Goal: Communication & Community: Answer question/provide support

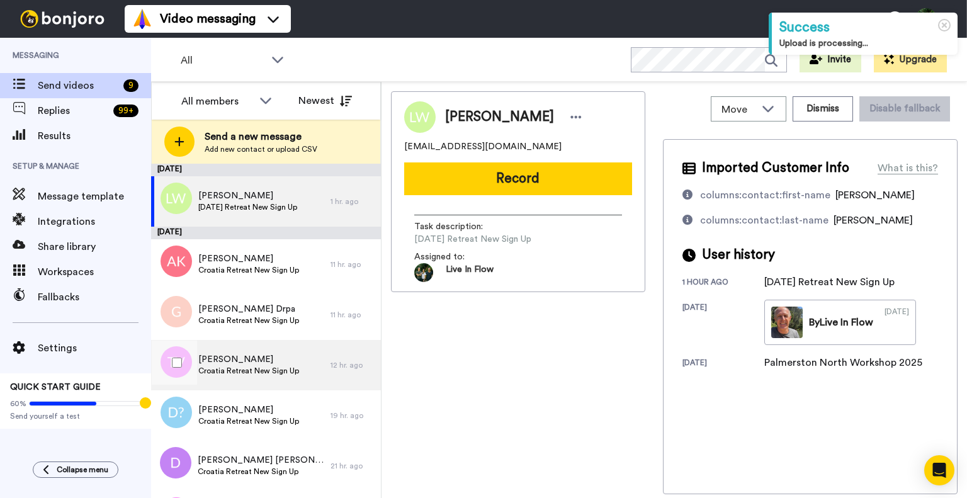
scroll to position [143, 0]
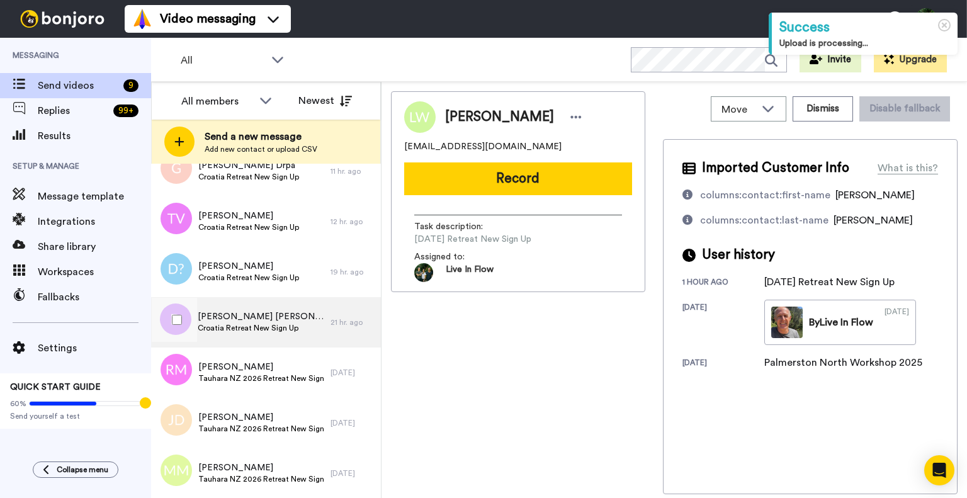
click at [237, 315] on span "[PERSON_NAME] [PERSON_NAME]" at bounding box center [261, 316] width 126 height 13
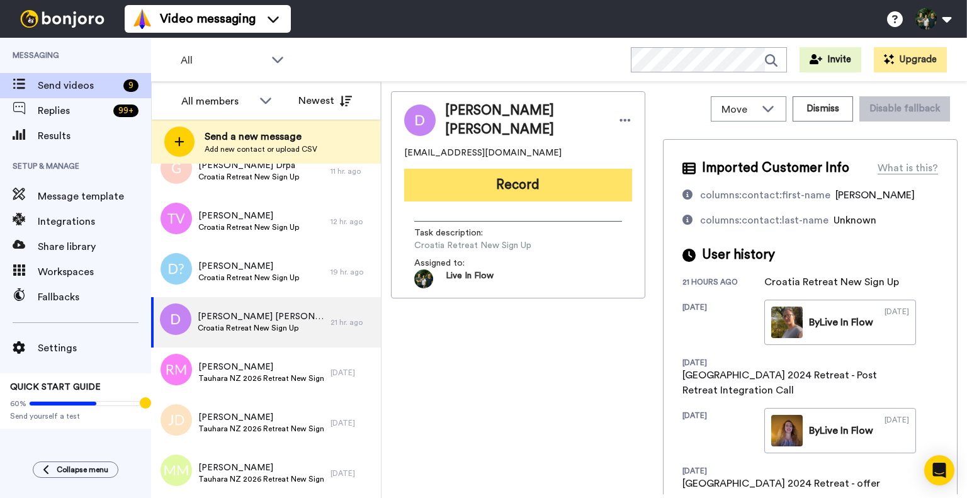
click at [527, 191] on button "Record" at bounding box center [518, 185] width 228 height 33
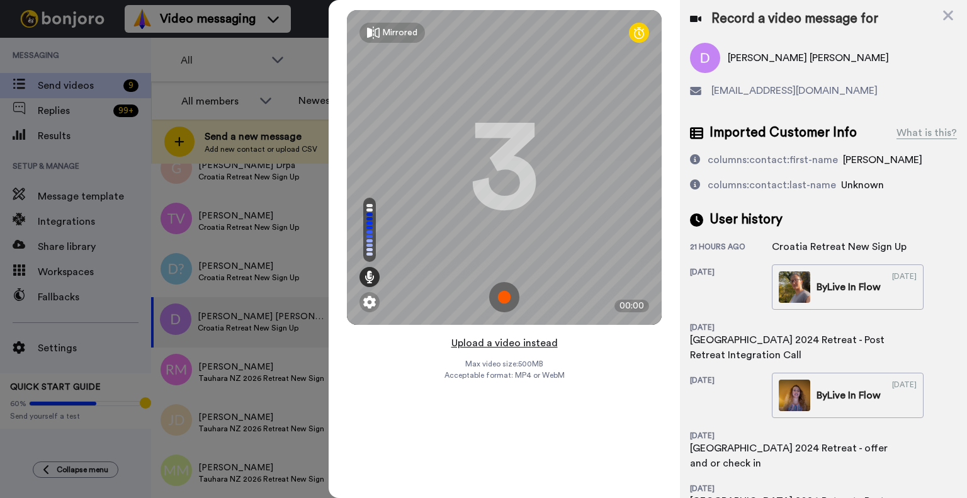
click at [474, 343] on button "Upload a video instead" at bounding box center [504, 343] width 114 height 16
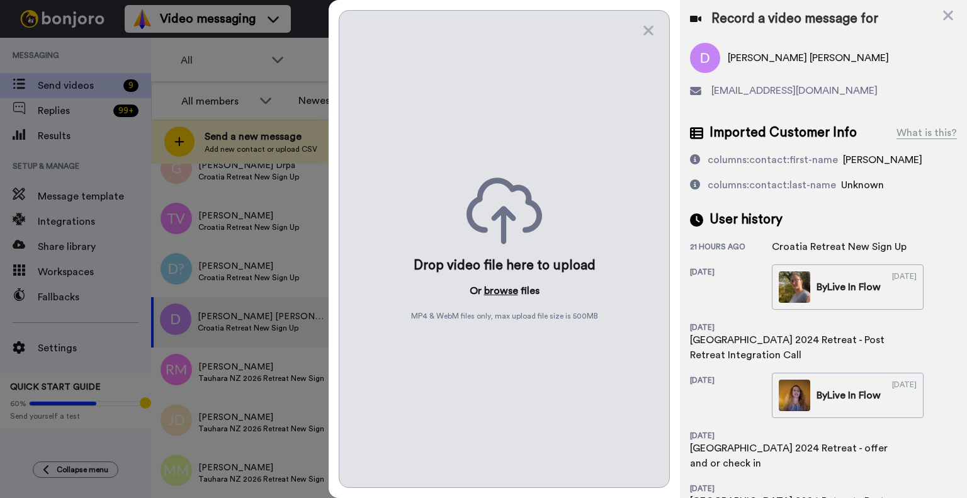
click at [501, 289] on button "browse" at bounding box center [501, 290] width 34 height 15
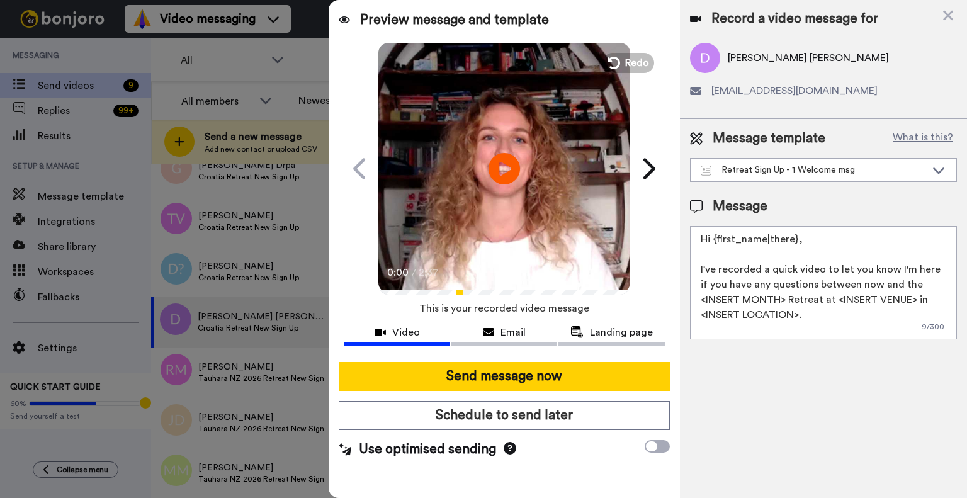
click at [821, 286] on textarea "Hi {first_name|there}, I've recorded a quick video to let you know I'm here if …" at bounding box center [823, 282] width 267 height 113
paste textarea "Dear [PERSON_NAME], I've recorded a quick video to let you know I'm here if you…"
click at [760, 240] on textarea "Dear [PERSON_NAME], I've recorded a quick video to let you know I'm here if you…" at bounding box center [823, 282] width 267 height 113
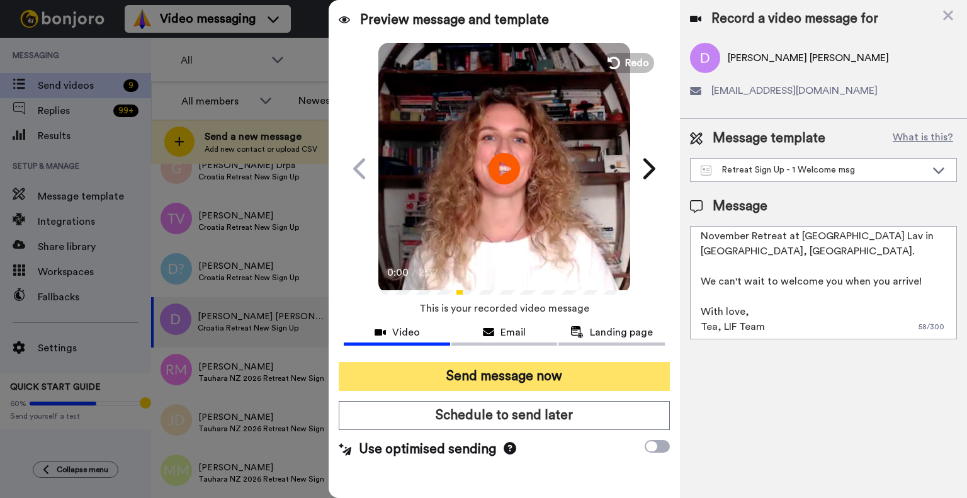
type textarea "Dear Danko, I've recorded a quick video to let you know I'm here if you have an…"
click at [551, 368] on button "Send message now" at bounding box center [504, 376] width 331 height 29
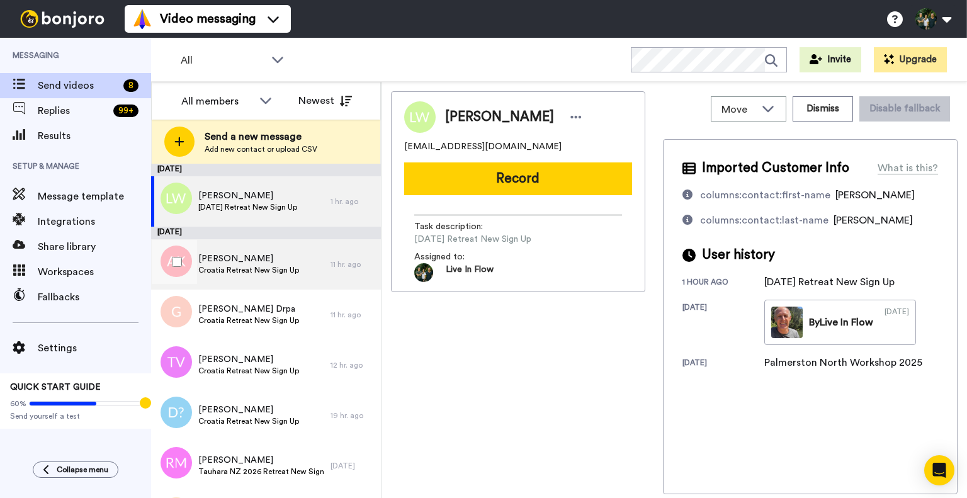
scroll to position [93, 0]
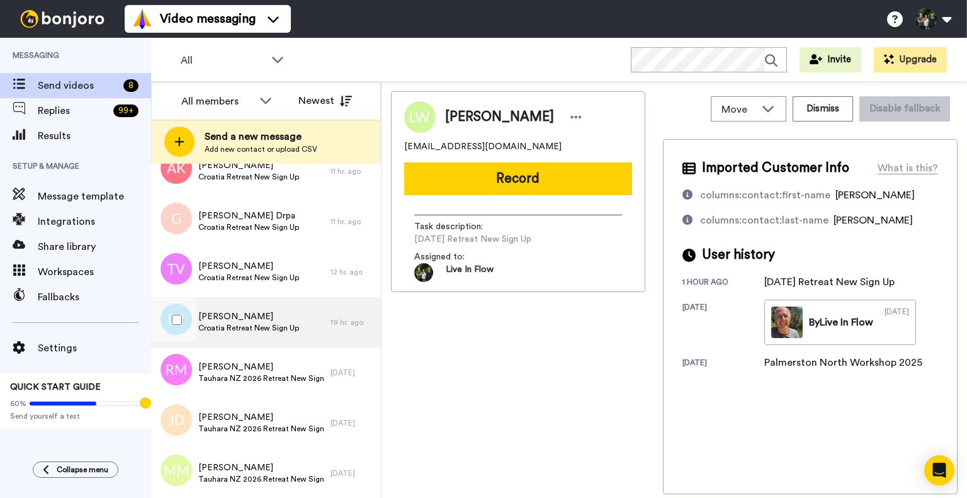
click at [235, 320] on span "Damir Šimunković" at bounding box center [248, 316] width 101 height 13
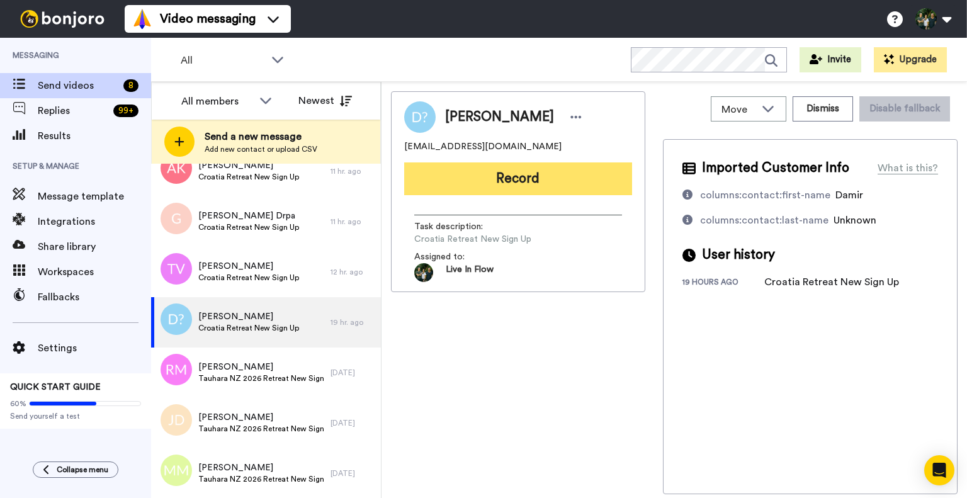
click at [495, 174] on button "Record" at bounding box center [518, 178] width 228 height 33
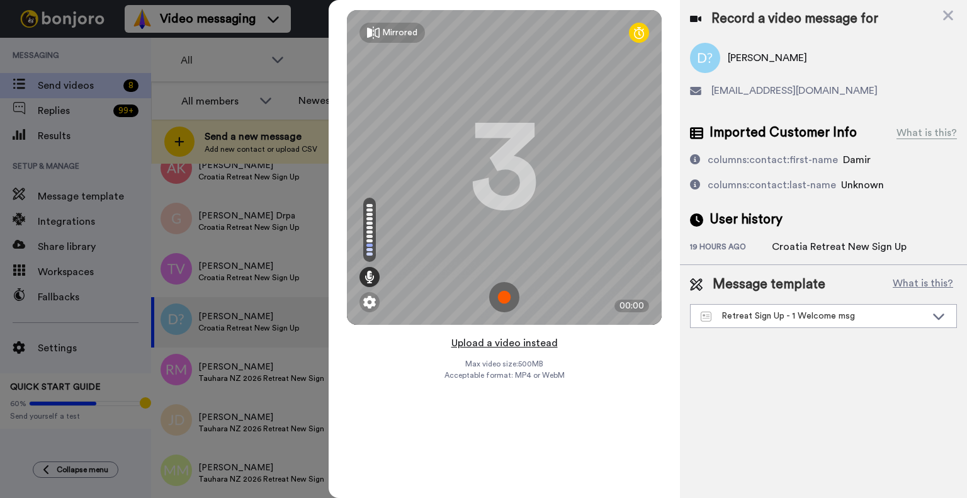
click at [457, 342] on button "Upload a video instead" at bounding box center [504, 343] width 114 height 16
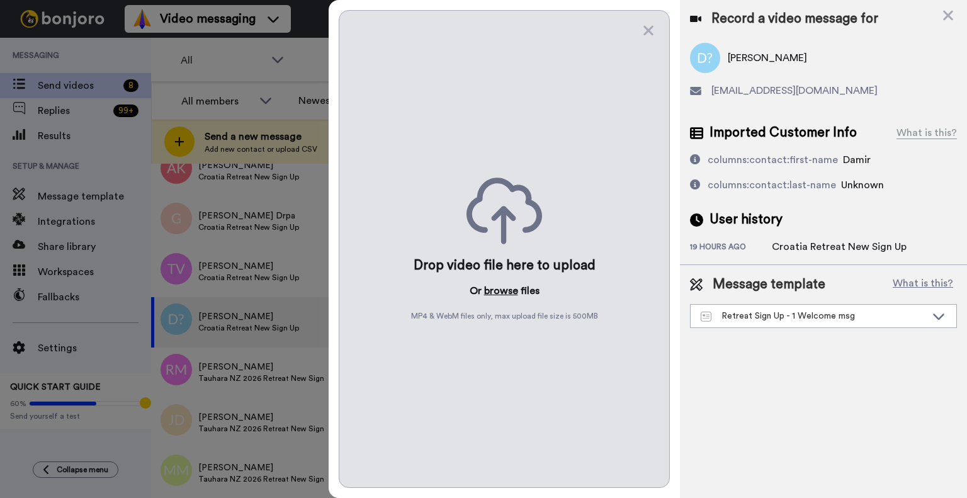
click at [495, 289] on button "browse" at bounding box center [501, 290] width 34 height 15
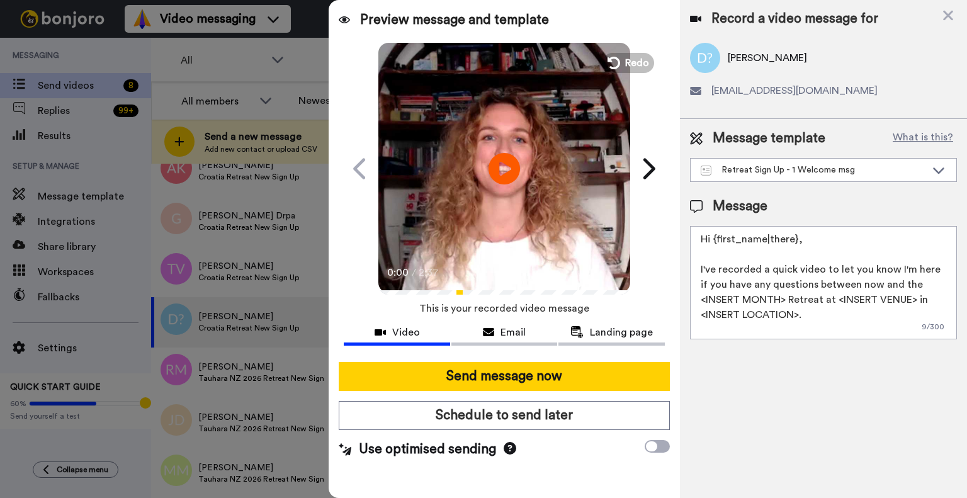
click at [738, 294] on textarea "Hi {first_name|there}, I've recorded a quick video to let you know I'm here if …" at bounding box center [823, 282] width 267 height 113
paste textarea "Dear Stanislav, I've recorded a quick video to let you know I'm here if you hav…"
click at [765, 240] on textarea "Dear Stanislav, I've recorded a quick video to let you know I'm here if you hav…" at bounding box center [823, 282] width 267 height 113
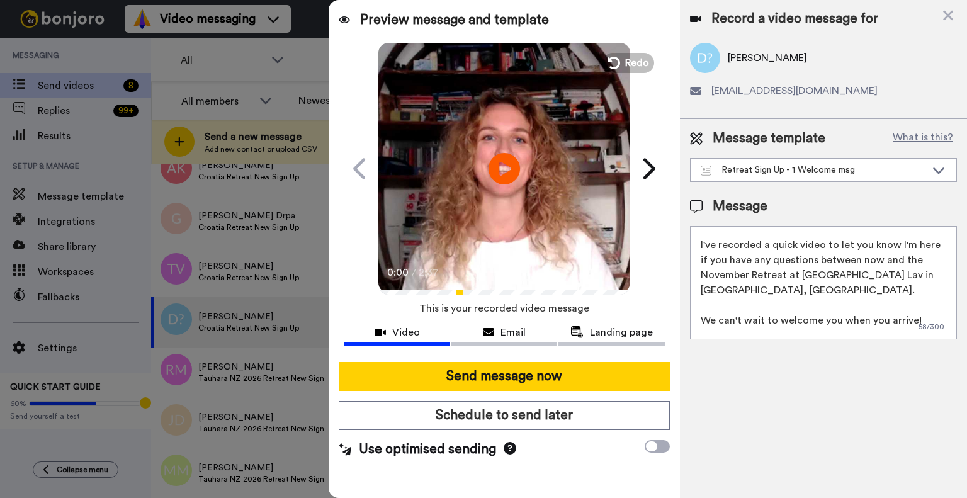
scroll to position [64, 0]
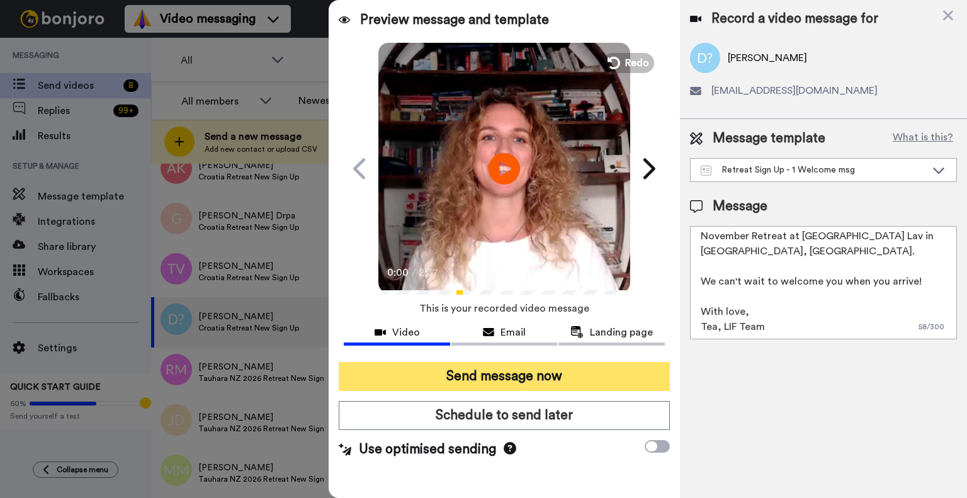
type textarea "Dear Damir, I've recorded a quick video to let you know I'm here if you have an…"
click at [612, 368] on button "Send message now" at bounding box center [504, 376] width 331 height 29
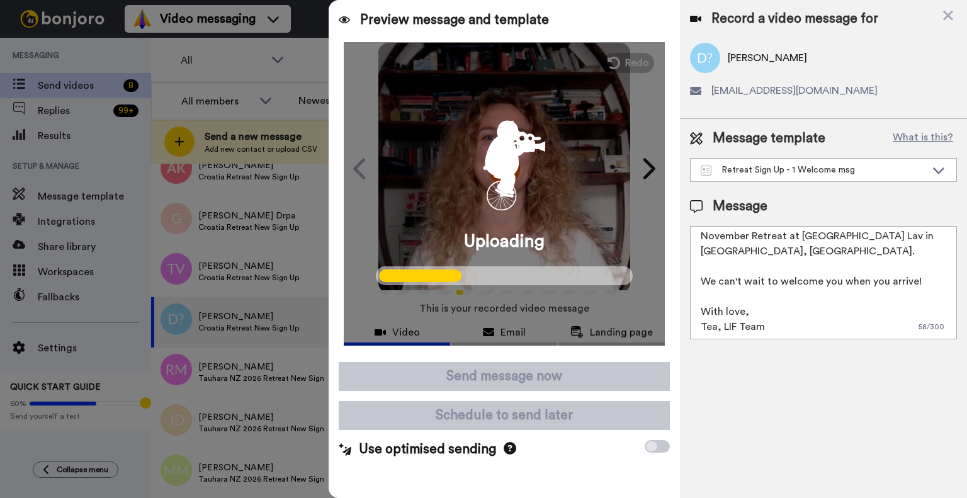
scroll to position [0, 0]
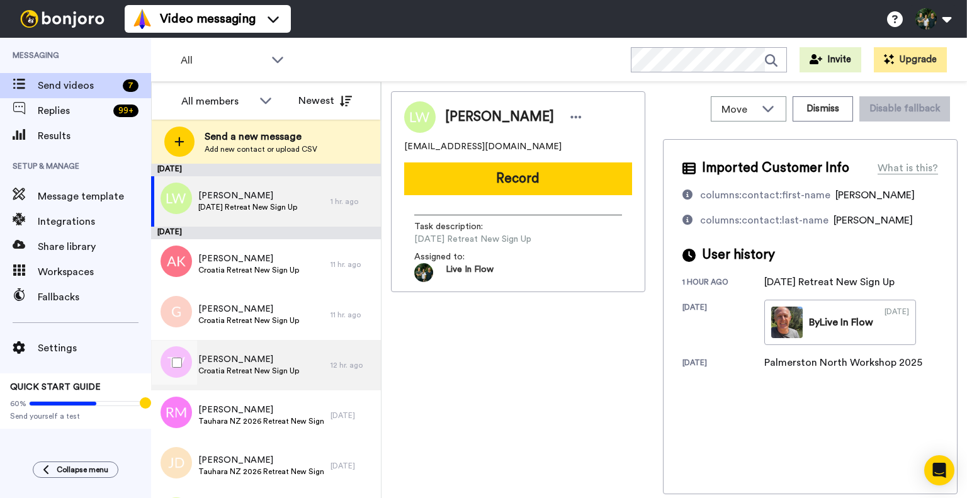
scroll to position [43, 0]
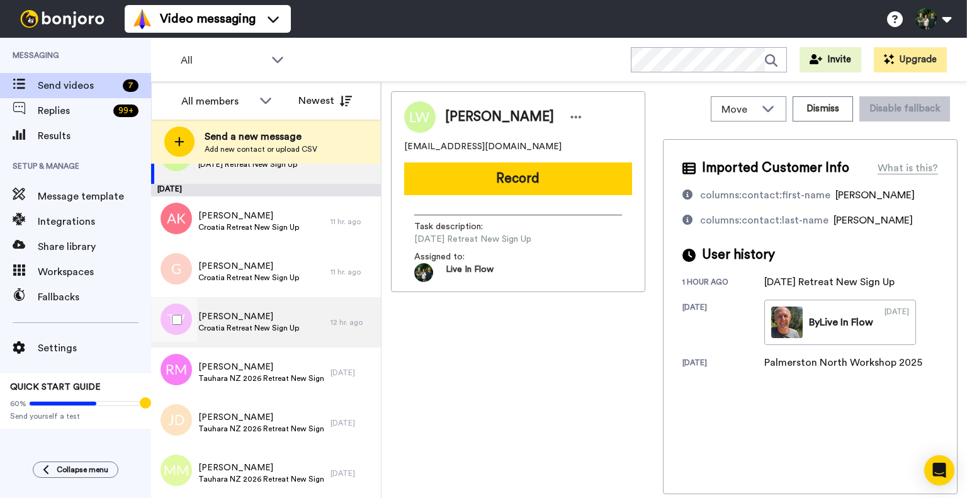
click at [227, 323] on span "Croatia Retreat New Sign Up" at bounding box center [248, 328] width 101 height 10
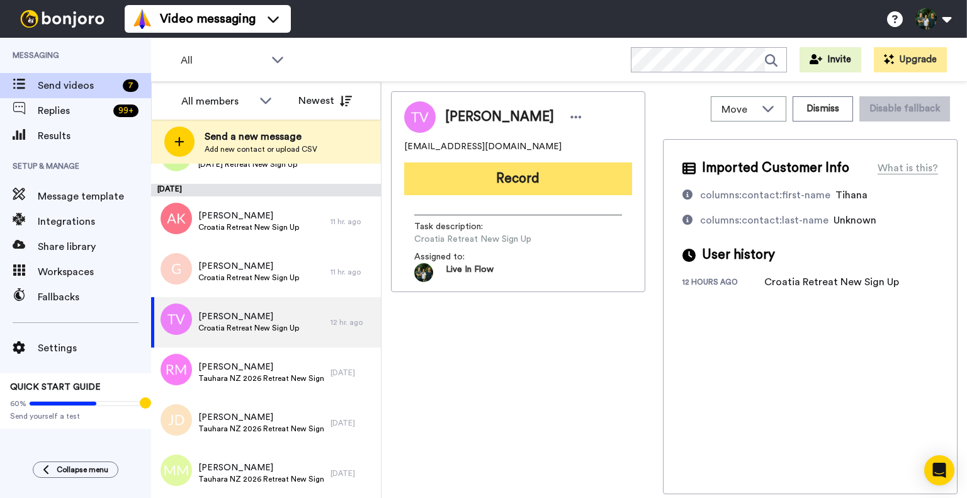
click at [467, 184] on button "Record" at bounding box center [518, 178] width 228 height 33
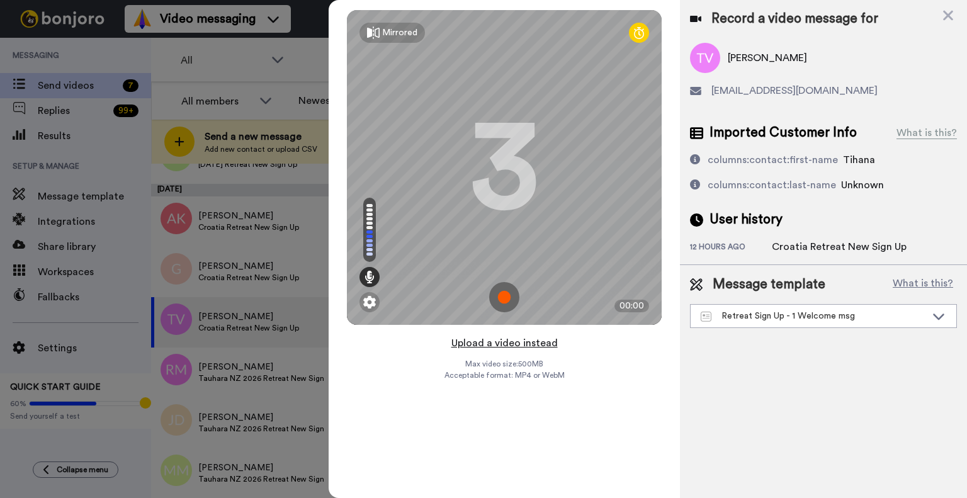
click at [542, 342] on button "Upload a video instead" at bounding box center [504, 343] width 114 height 16
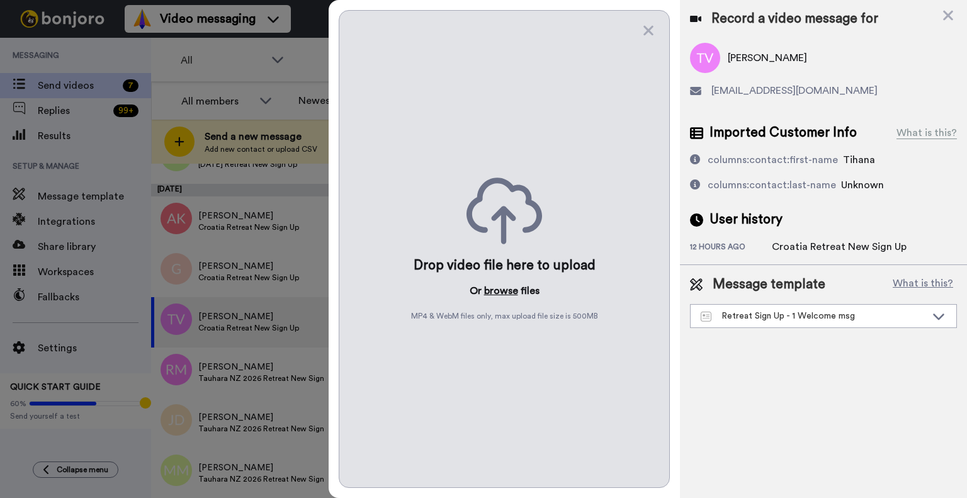
click at [498, 295] on button "browse" at bounding box center [501, 290] width 34 height 15
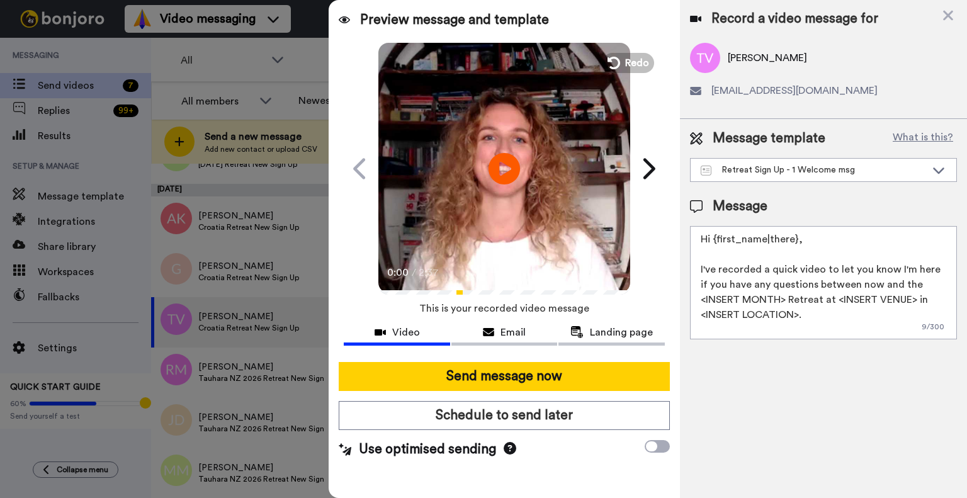
click at [766, 245] on textarea "Hi {first_name|there}, I've recorded a quick video to let you know I'm here if …" at bounding box center [823, 282] width 267 height 113
paste textarea "Renomirani orguljaš Johannes Skudlik u katedrali sv. Stošije Sedmo izdanje Zada…"
type textarea "Renomirani orguljaš Johannes Skudlik u katedrali sv. Stošije Sedmo izdanje Zada…"
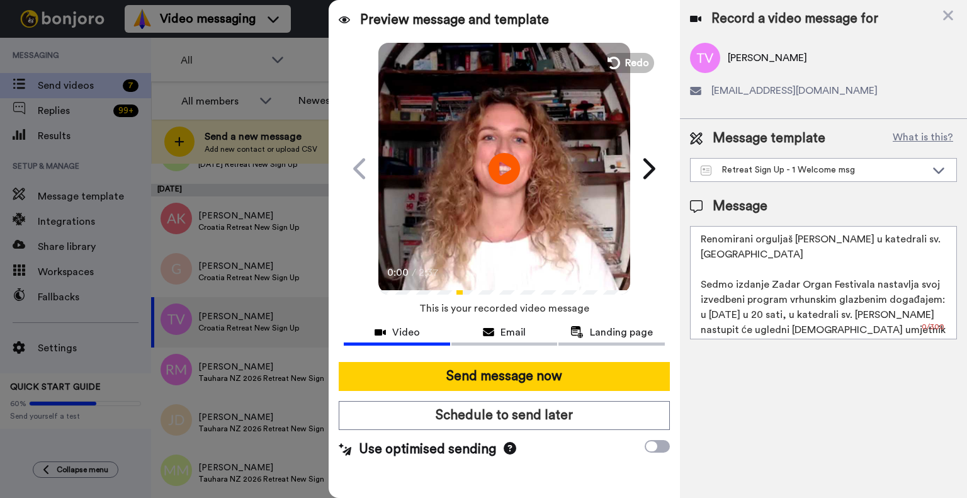
click at [760, 253] on textarea "Renomirani orguljaš Johannes Skudlik u katedrali sv. Stošije Sedmo izdanje Zada…" at bounding box center [823, 282] width 267 height 113
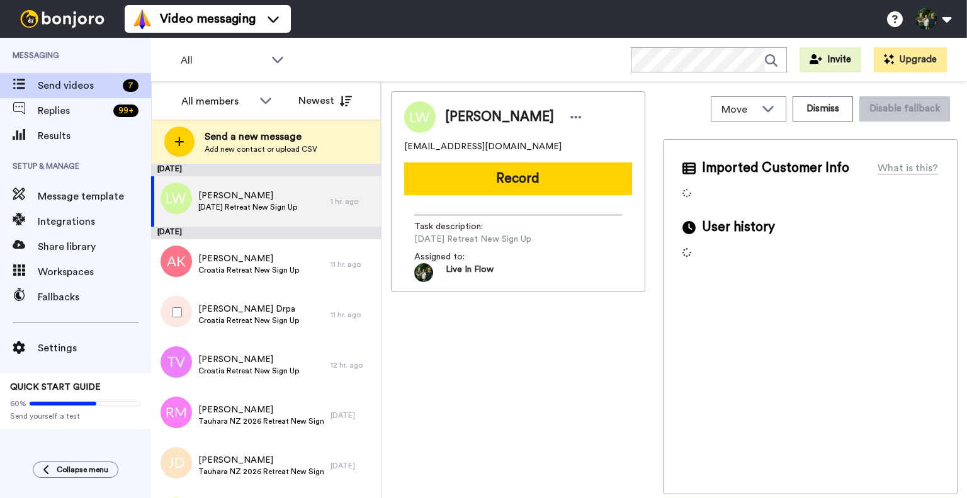
scroll to position [43, 0]
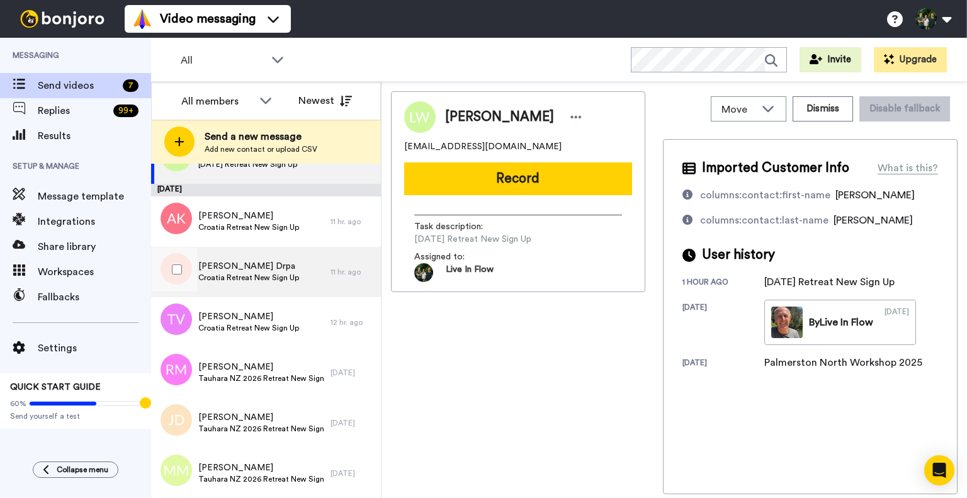
click at [261, 265] on span "[PERSON_NAME] Drpa" at bounding box center [248, 266] width 101 height 13
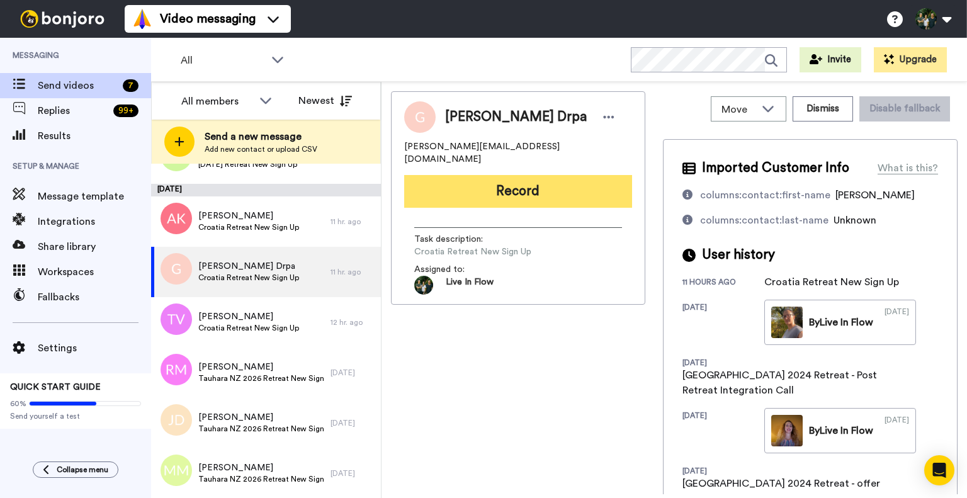
click at [500, 175] on button "Record" at bounding box center [518, 191] width 228 height 33
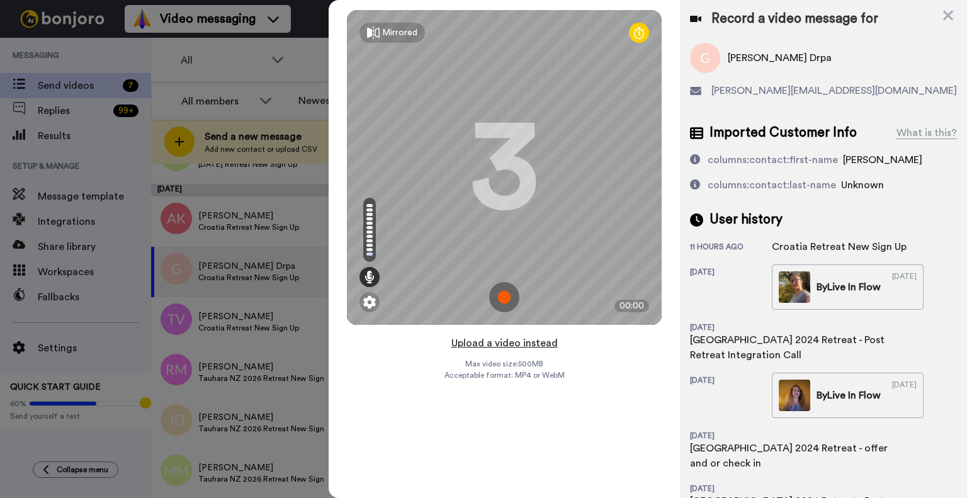
click at [459, 344] on button "Upload a video instead" at bounding box center [504, 343] width 114 height 16
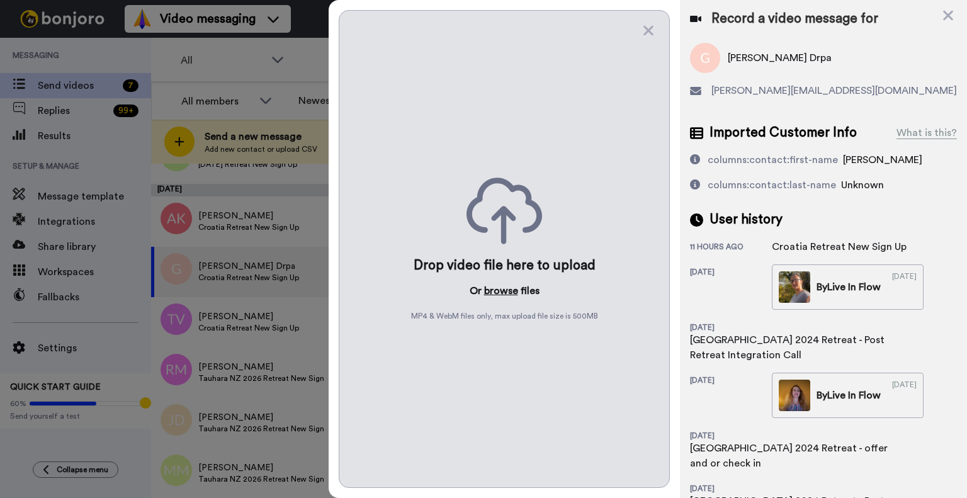
click at [507, 288] on button "browse" at bounding box center [501, 290] width 34 height 15
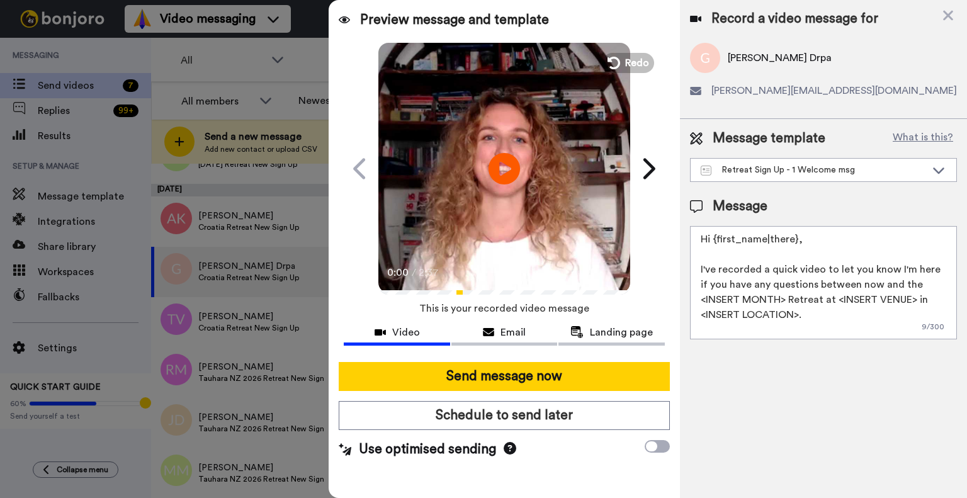
click at [782, 271] on textarea "Hi {first_name|there}, I've recorded a quick video to let you know I'm here if …" at bounding box center [823, 282] width 267 height 113
click at [714, 241] on textarea "Hi {first_name|there}, I've recorded a quick video to let you know I'm here if …" at bounding box center [823, 282] width 267 height 113
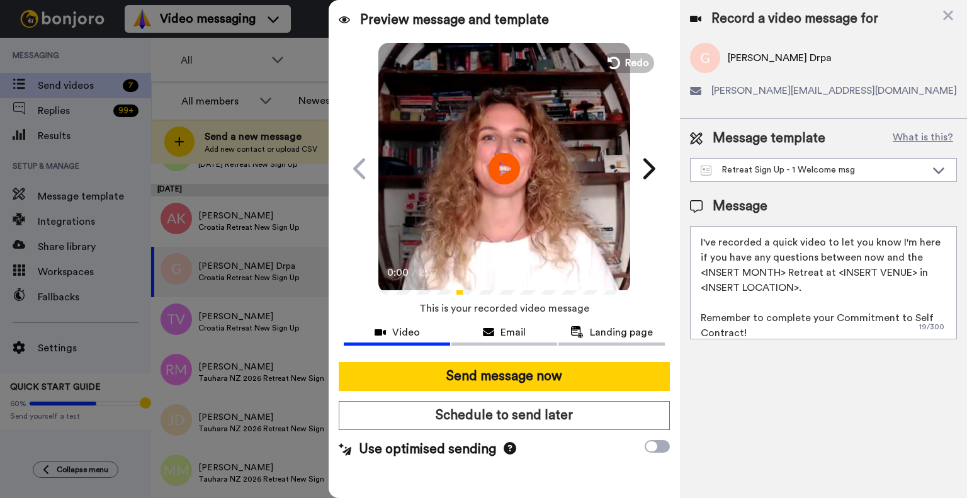
scroll to position [25, 0]
click at [916, 256] on textarea "Dear Gordana, I've recorded a quick video to let you know I'm here if you have …" at bounding box center [823, 282] width 267 height 113
drag, startPoint x: 856, startPoint y: 292, endPoint x: 797, endPoint y: 276, distance: 61.2
click at [797, 276] on textarea "Dear Gordana, I've recorded a quick video to let you know I'm here if you have …" at bounding box center [823, 282] width 267 height 113
paste textarea "Le Méridien Lav, Split"
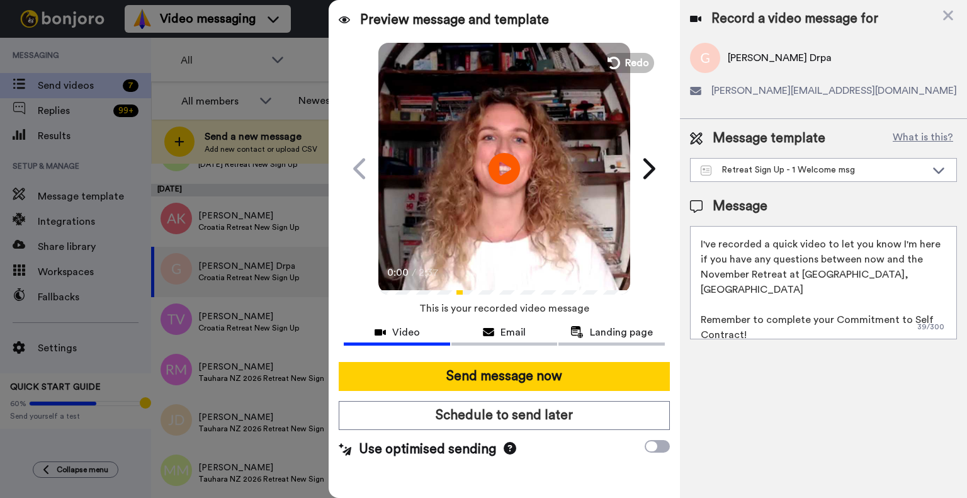
click at [873, 274] on textarea "Dear Gordana, I've recorded a quick video to let you know I'm here if you have …" at bounding box center [823, 282] width 267 height 113
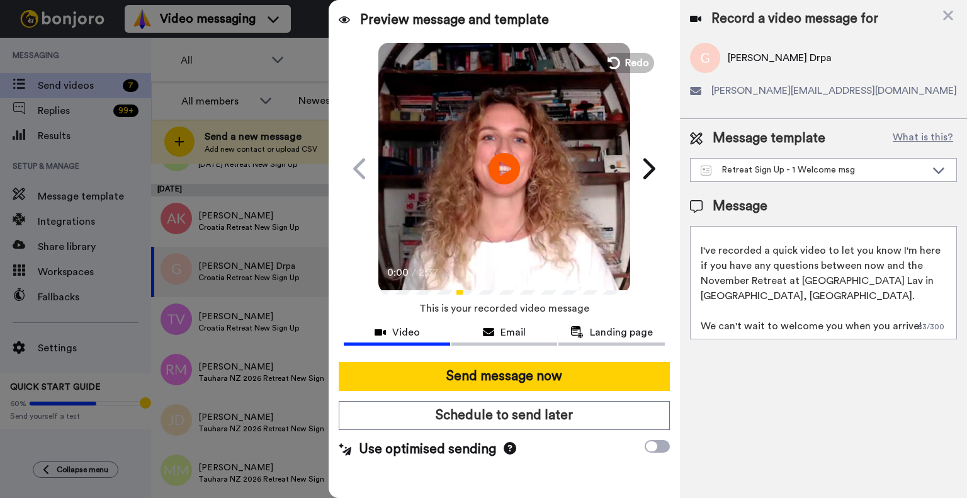
scroll to position [18, 0]
click at [898, 323] on textarea "Dear Gordana, I've recorded a quick video to let you know I'm here if you have …" at bounding box center [823, 282] width 267 height 113
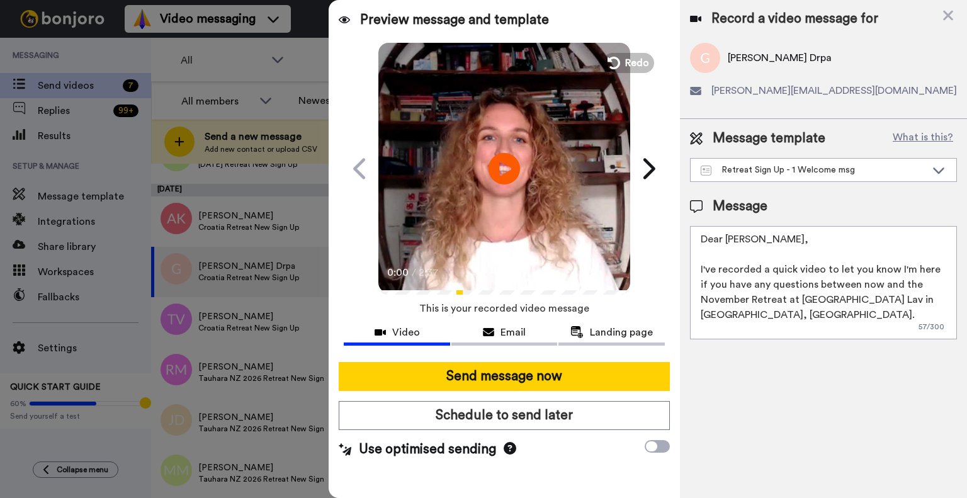
scroll to position [64, 0]
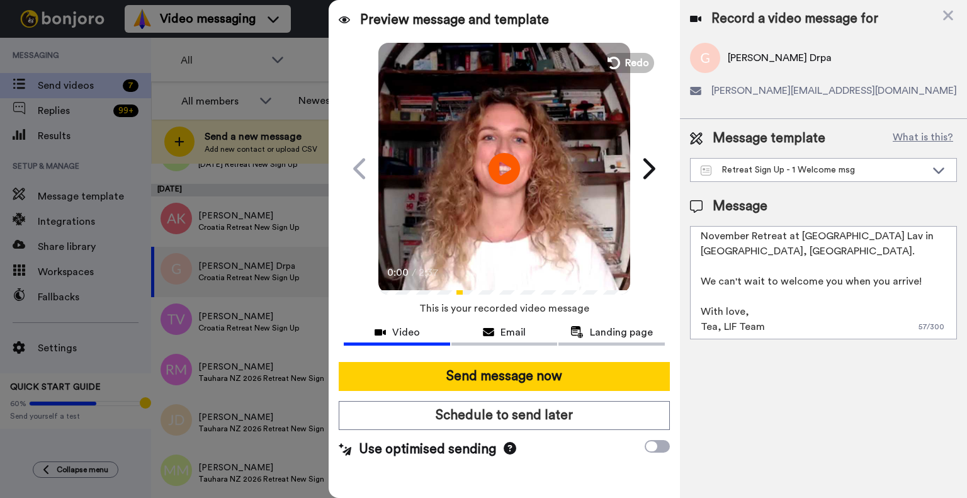
click at [799, 300] on textarea "Dear Gordana, I've recorded a quick video to let you know I'm here if you have …" at bounding box center [823, 282] width 267 height 113
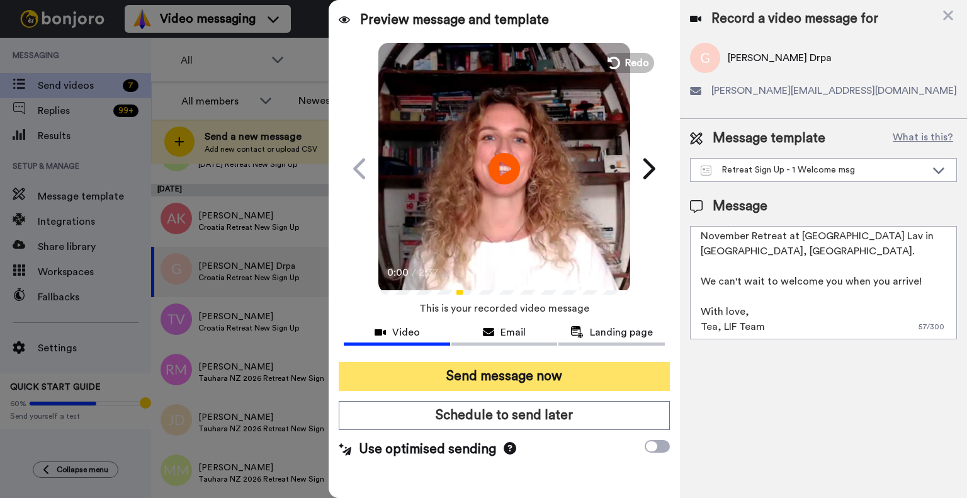
type textarea "Dear Gordana, I've recorded a quick video to let you know I'm here if you have …"
click at [538, 376] on button "Send message now" at bounding box center [504, 376] width 331 height 29
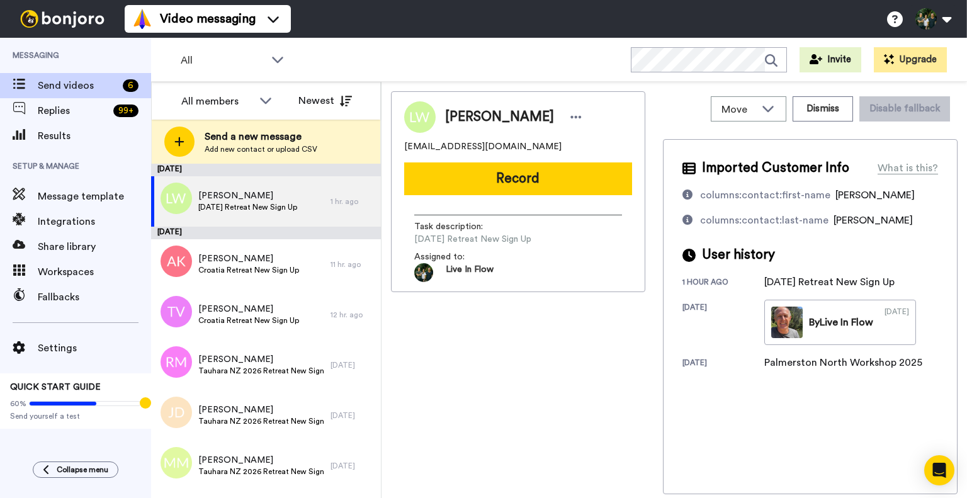
click at [527, 395] on div "[PERSON_NAME] [EMAIL_ADDRESS][DOMAIN_NAME] Record Task description : [DATE] Ret…" at bounding box center [518, 292] width 254 height 403
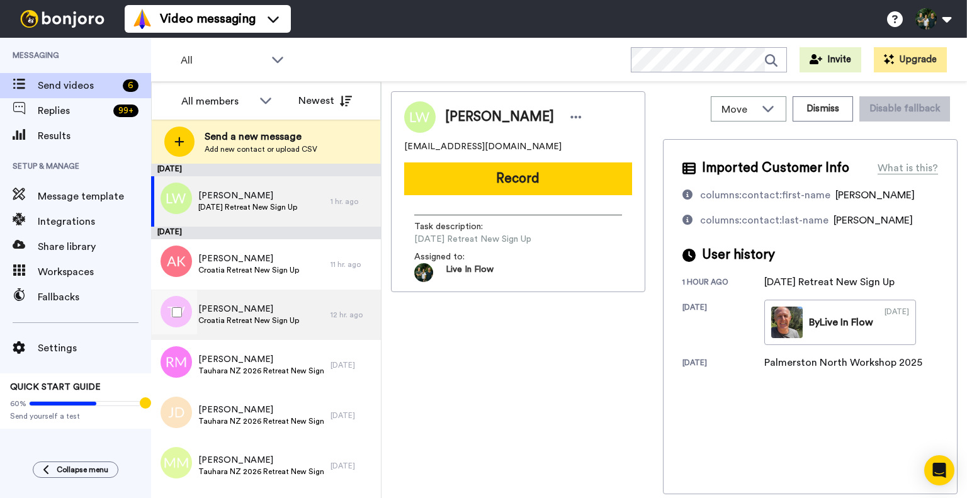
click at [246, 315] on span "Croatia Retreat New Sign Up" at bounding box center [248, 320] width 101 height 10
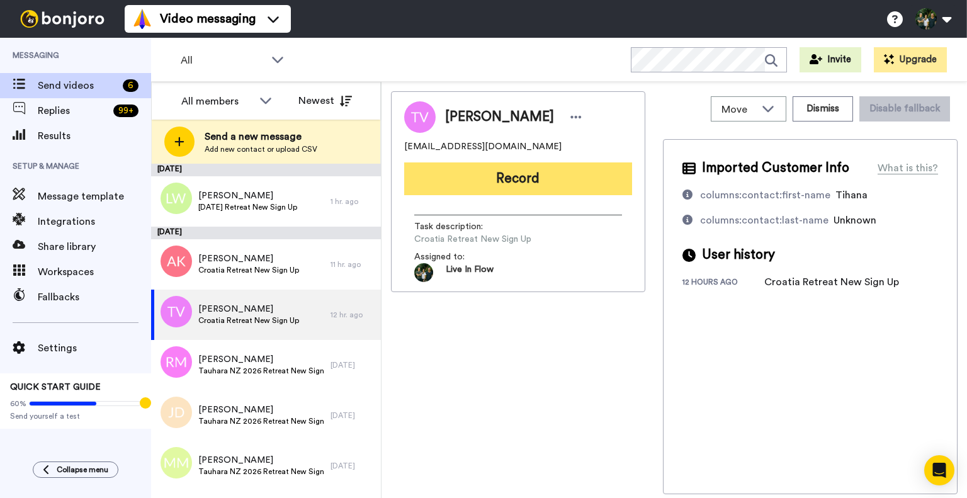
click at [481, 169] on button "Record" at bounding box center [518, 178] width 228 height 33
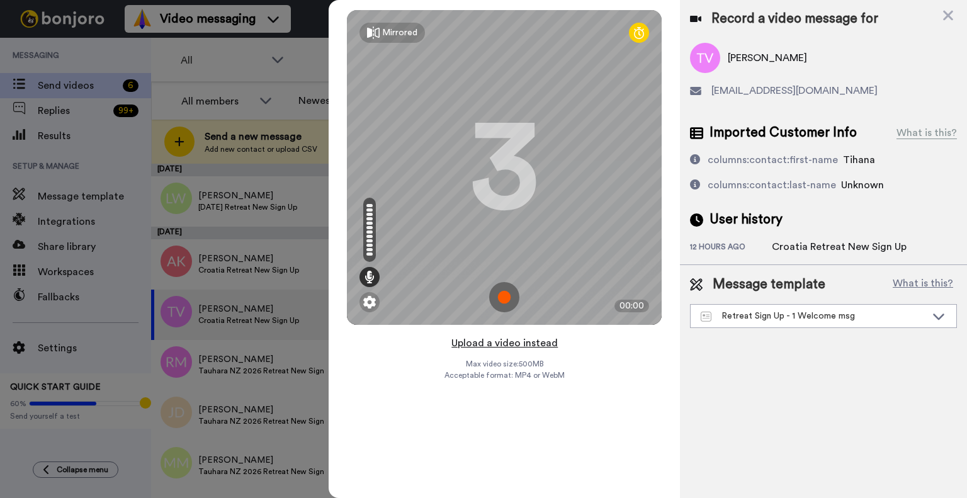
click at [468, 339] on button "Upload a video instead" at bounding box center [504, 343] width 114 height 16
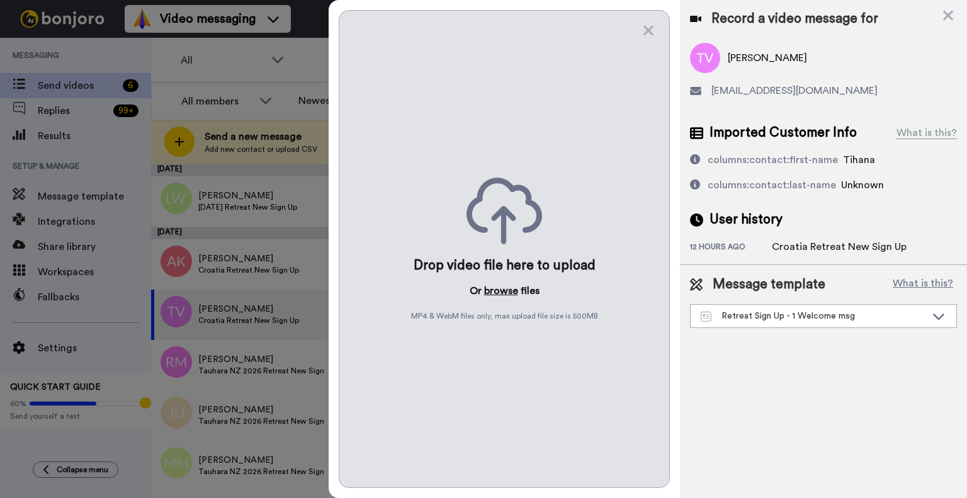
click at [495, 290] on button "browse" at bounding box center [501, 290] width 34 height 15
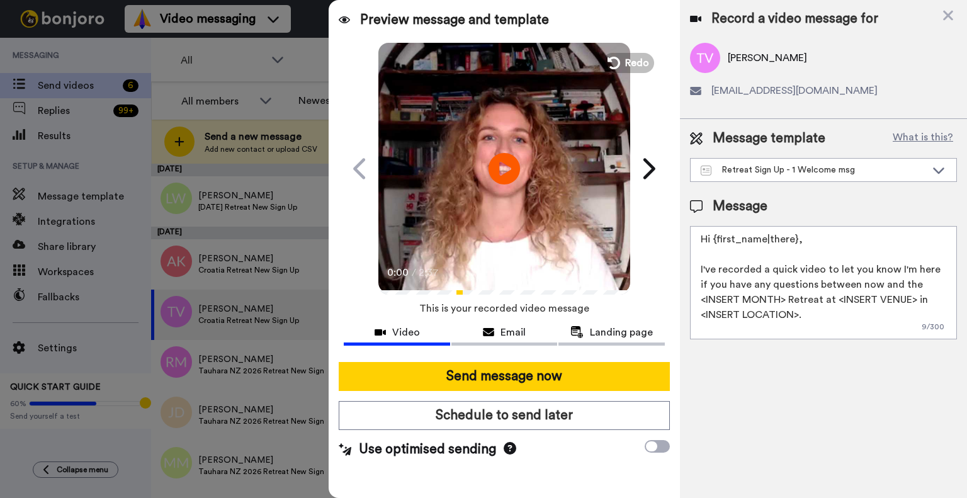
drag, startPoint x: 704, startPoint y: 234, endPoint x: 795, endPoint y: 238, distance: 91.3
click at [795, 238] on textarea "Hi {first_name|there}, I've recorded a quick video to let you know I'm here if …" at bounding box center [823, 282] width 267 height 113
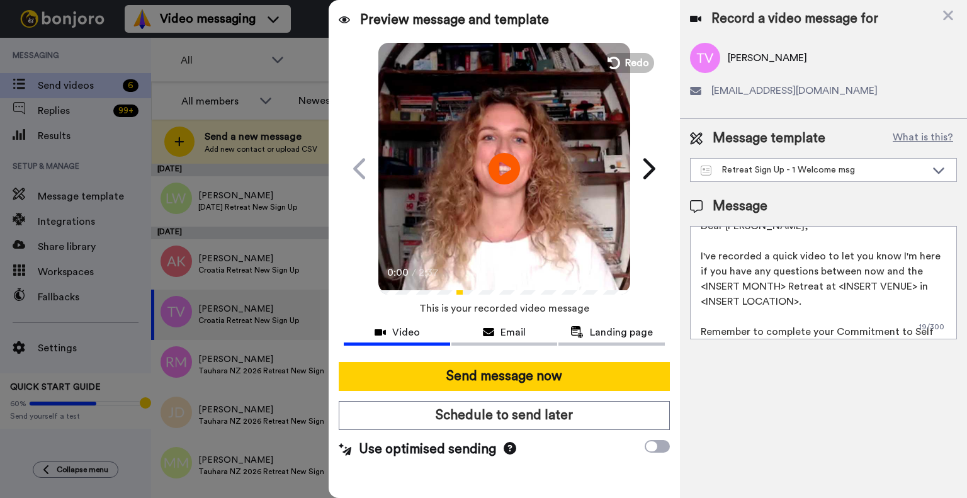
scroll to position [15, 0]
click at [695, 282] on textarea "Dear Tihana, I've recorded a quick video to let you know I'm here if you have a…" at bounding box center [823, 282] width 267 height 113
drag, startPoint x: 774, startPoint y: 300, endPoint x: 794, endPoint y: 286, distance: 23.6
click at [794, 286] on textarea "Dear Tihana, I've recorded a quick video to let you know I'm here if you have a…" at bounding box center [823, 282] width 267 height 113
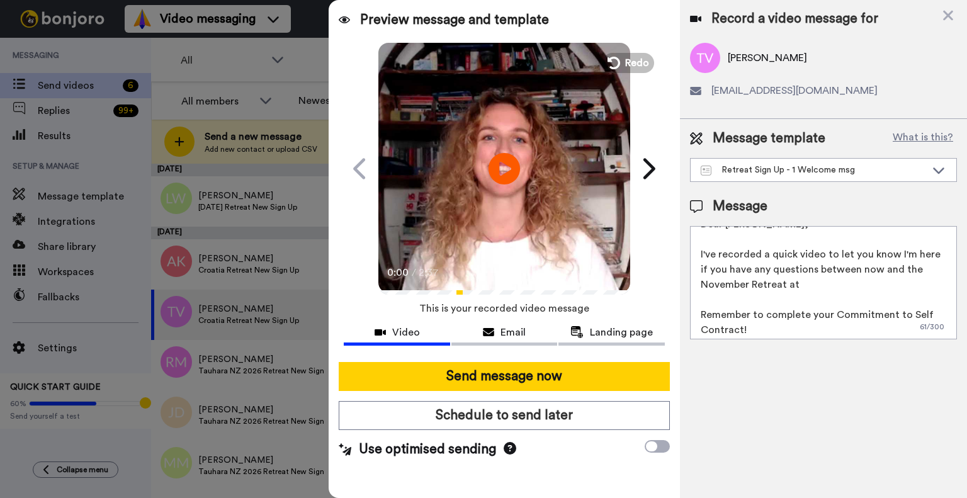
paste textarea "Le Méridien Lav, [GEOGRAPHIC_DATA]"
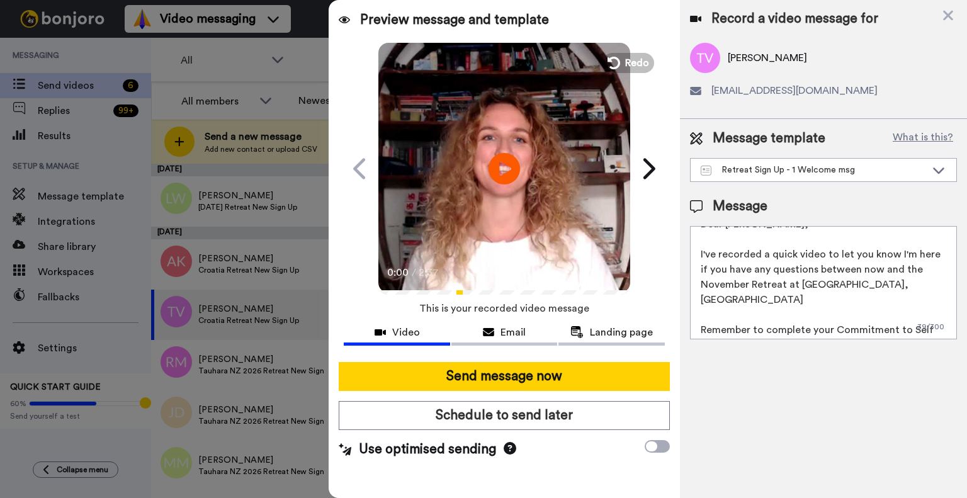
click at [875, 285] on textarea "Dear Tihana, I've recorded a quick video to let you know I'm here if you have a…" at bounding box center [823, 282] width 267 height 113
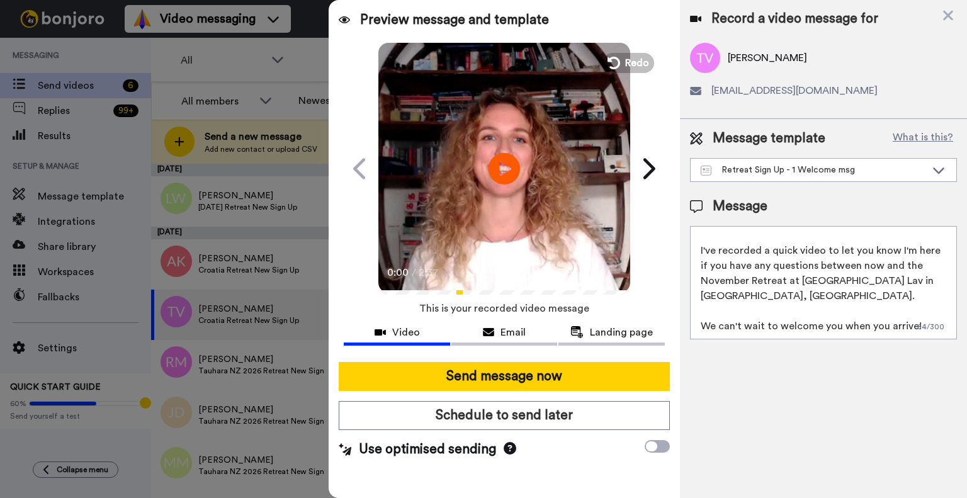
scroll to position [18, 0]
click at [907, 328] on textarea "Dear Tihana, I've recorded a quick video to let you know I'm here if you have a…" at bounding box center [823, 282] width 267 height 113
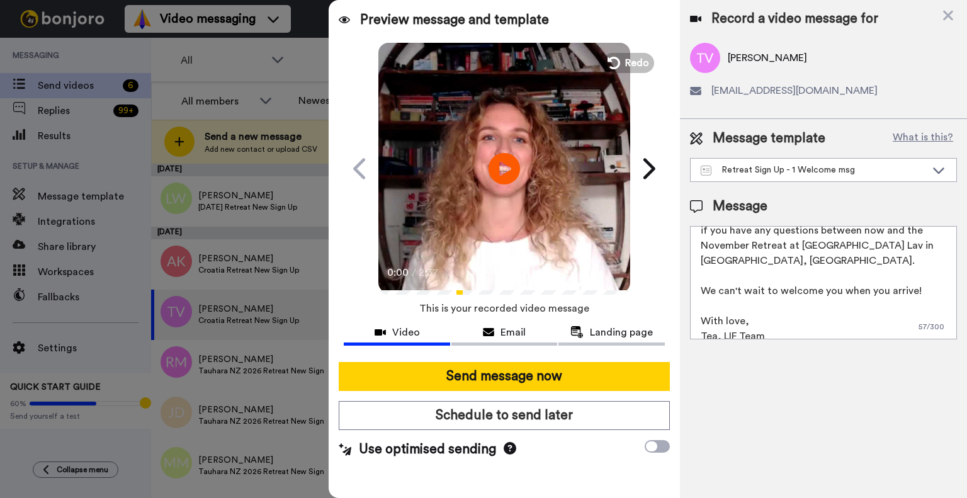
scroll to position [55, 0]
click at [860, 270] on textarea "Dear Tihana, I've recorded a quick video to let you know I'm here if you have a…" at bounding box center [823, 282] width 267 height 113
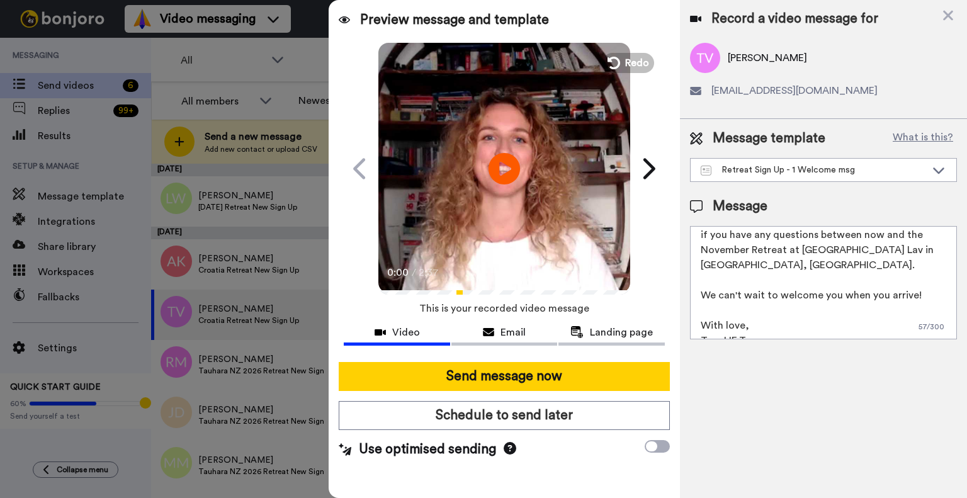
scroll to position [64, 0]
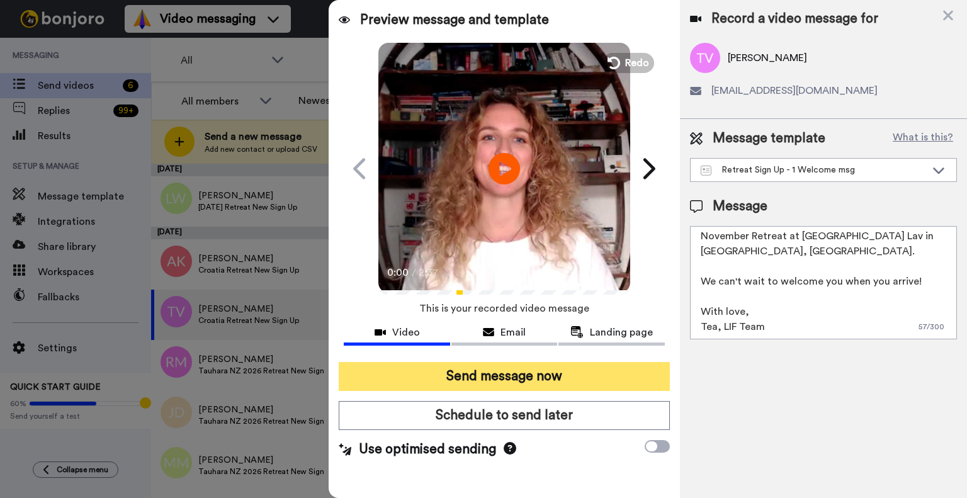
type textarea "Dear Tihana, I've recorded a quick video to let you know I'm here if you have a…"
click at [511, 381] on button "Send message now" at bounding box center [504, 376] width 331 height 29
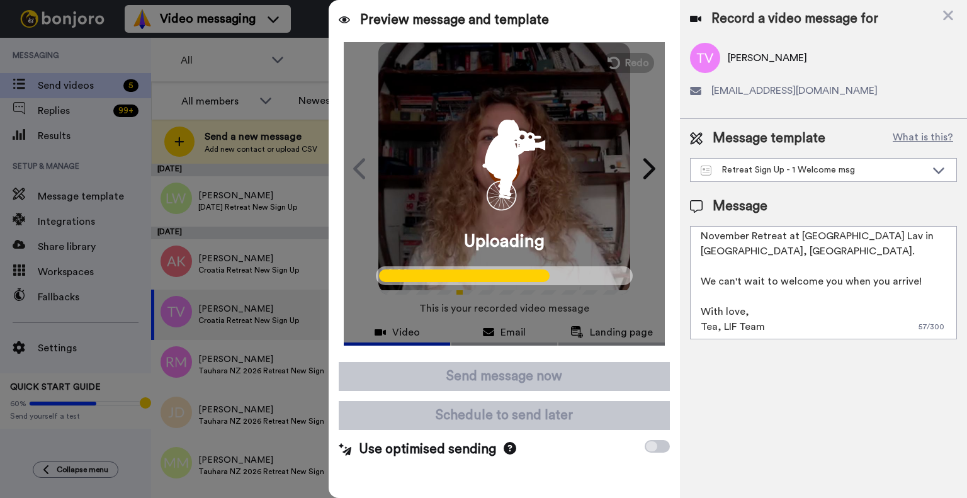
scroll to position [0, 0]
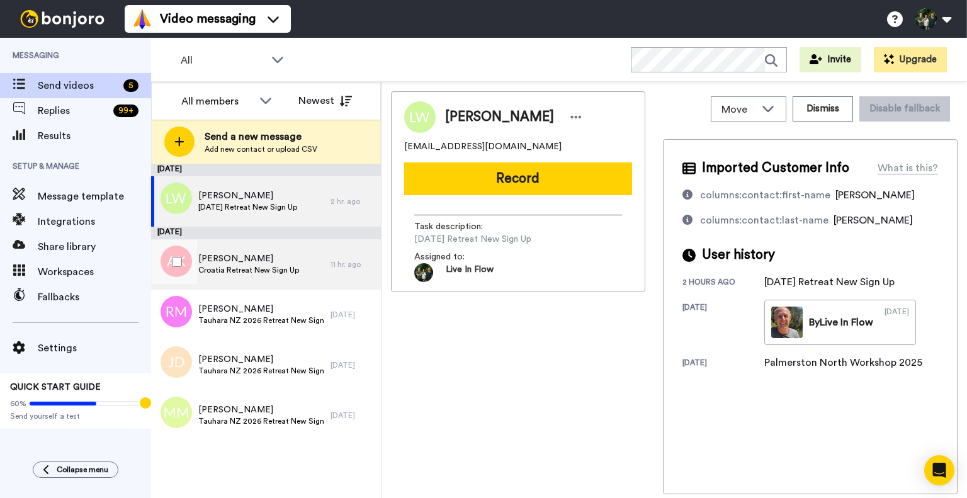
click at [269, 264] on span "[PERSON_NAME]" at bounding box center [248, 258] width 101 height 13
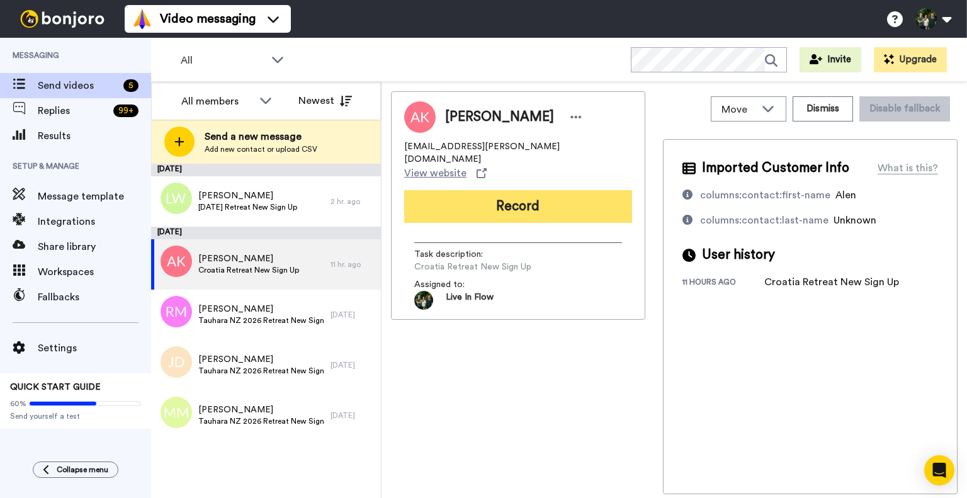
click at [481, 190] on button "Record" at bounding box center [518, 206] width 228 height 33
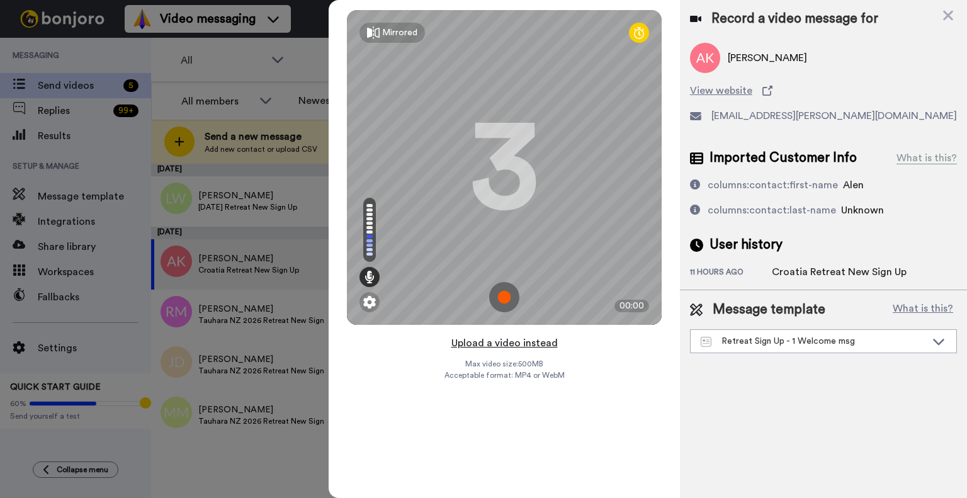
click at [471, 342] on button "Upload a video instead" at bounding box center [504, 343] width 114 height 16
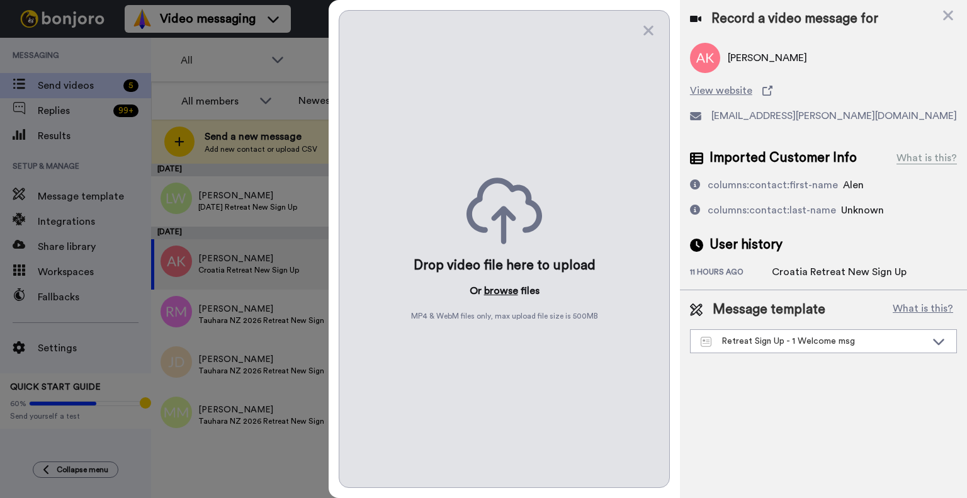
click at [503, 296] on button "browse" at bounding box center [501, 290] width 34 height 15
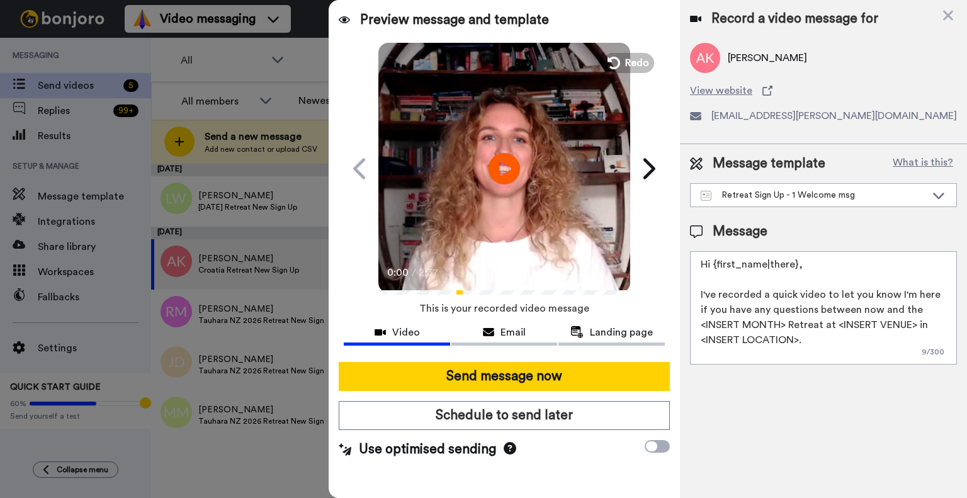
click at [698, 262] on textarea "Hi {first_name|there}, I've recorded a quick video to let you know I'm here if …" at bounding box center [823, 307] width 267 height 113
drag, startPoint x: 819, startPoint y: 335, endPoint x: 699, endPoint y: 339, distance: 120.9
click at [699, 339] on textarea "Dear Alen, I've recorded a quick video to let you know I'm here if you have any…" at bounding box center [823, 307] width 267 height 113
click at [697, 328] on textarea "Dear Alen, I've recorded a quick video to let you know I'm here if you have any…" at bounding box center [823, 307] width 267 height 113
drag, startPoint x: 797, startPoint y: 322, endPoint x: 804, endPoint y: 342, distance: 21.9
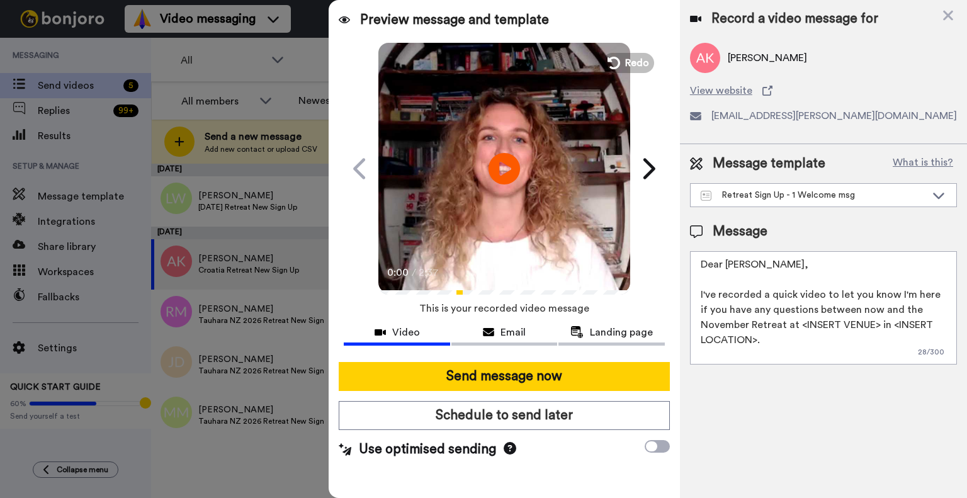
click at [804, 342] on textarea "Dear Alen, I've recorded a quick video to let you know I'm here if you have any…" at bounding box center [823, 307] width 267 height 113
paste textarea "Le Méridien Lav, Split"
click at [903, 323] on textarea "Dear Alen, I've recorded a quick video to let you know I'm here if you have any…" at bounding box center [823, 307] width 267 height 113
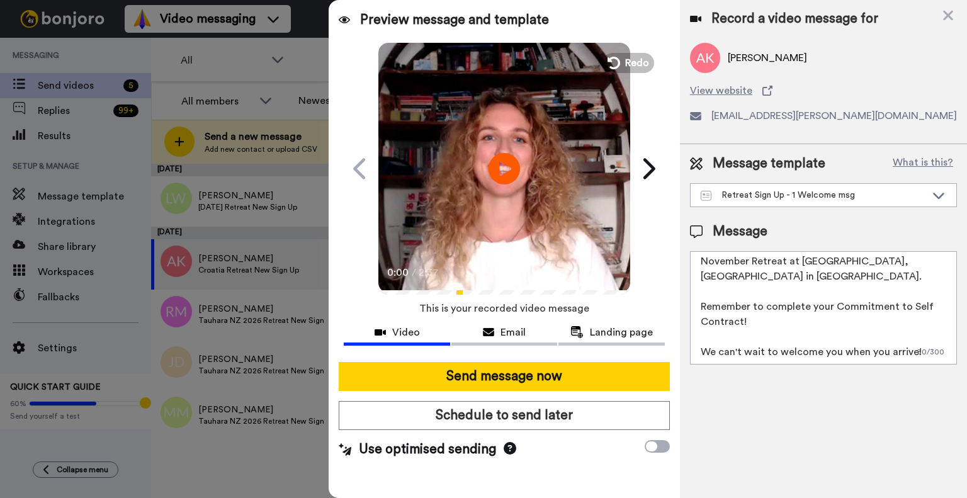
drag, startPoint x: 758, startPoint y: 317, endPoint x: 695, endPoint y: 293, distance: 67.3
click at [695, 293] on textarea "Dear Alen, I've recorded a quick video to let you know I'm here if you have any…" at bounding box center [823, 307] width 267 height 113
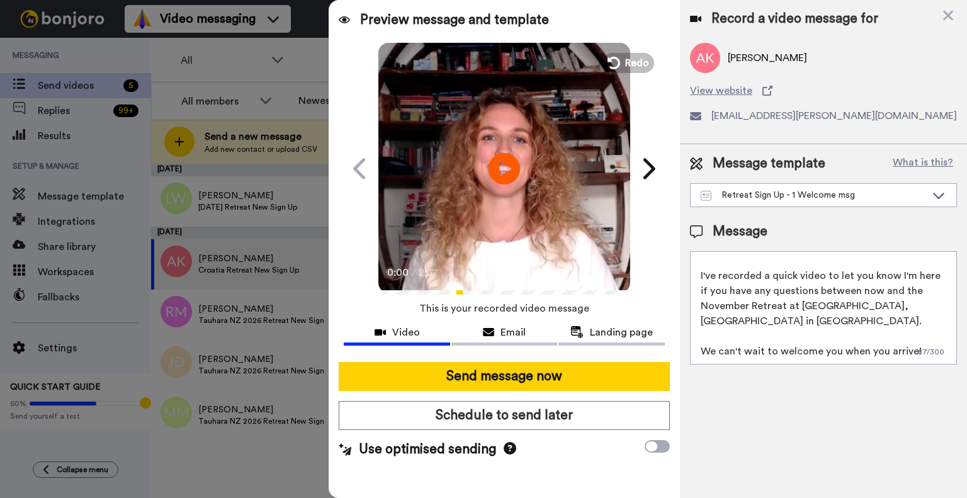
scroll to position [18, 0]
click at [703, 344] on textarea "Dear Alen, I've recorded a quick video to let you know I'm here if you have any…" at bounding box center [823, 307] width 267 height 113
click at [914, 353] on textarea "Dear Alen, I've recorded a quick video to let you know I'm here if you have any…" at bounding box center [823, 307] width 267 height 113
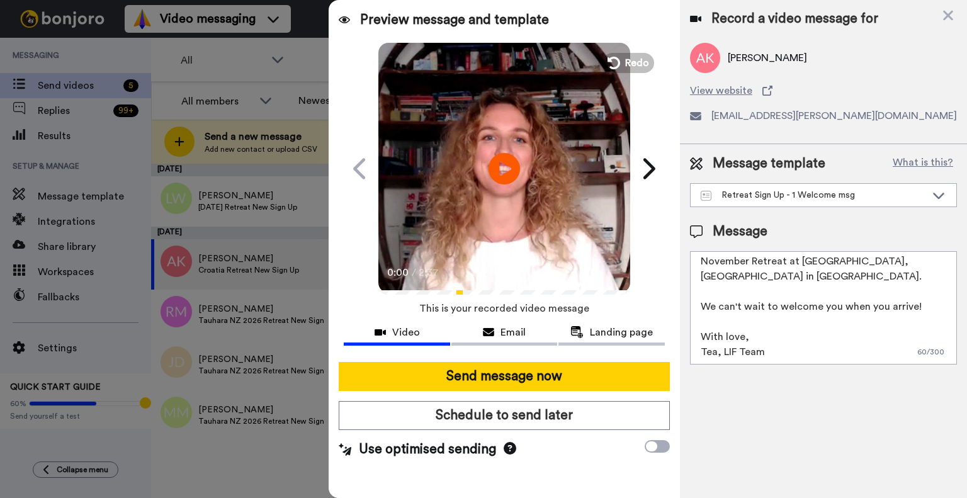
scroll to position [0, 0]
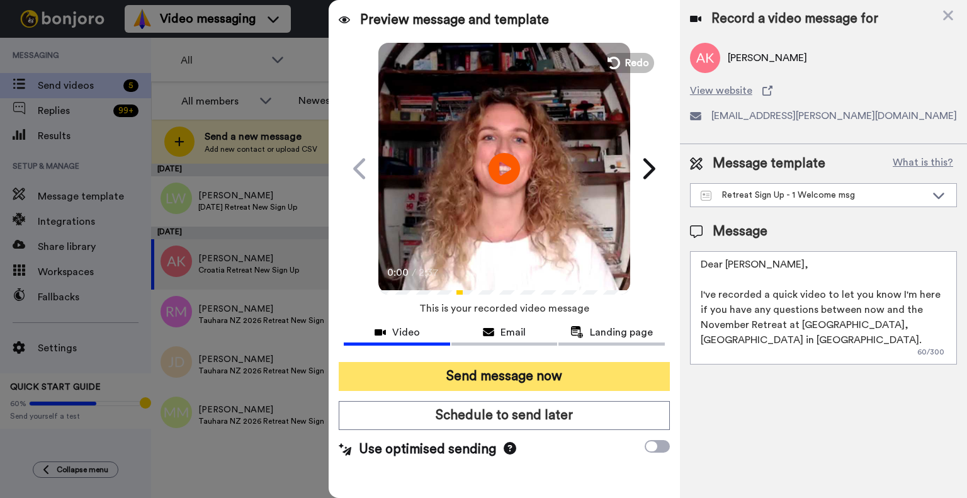
type textarea "Dear Alen, I've recorded a quick video to let you know I'm here if you have any…"
click at [539, 378] on button "Send message now" at bounding box center [504, 376] width 331 height 29
